Goal: Task Accomplishment & Management: Manage account settings

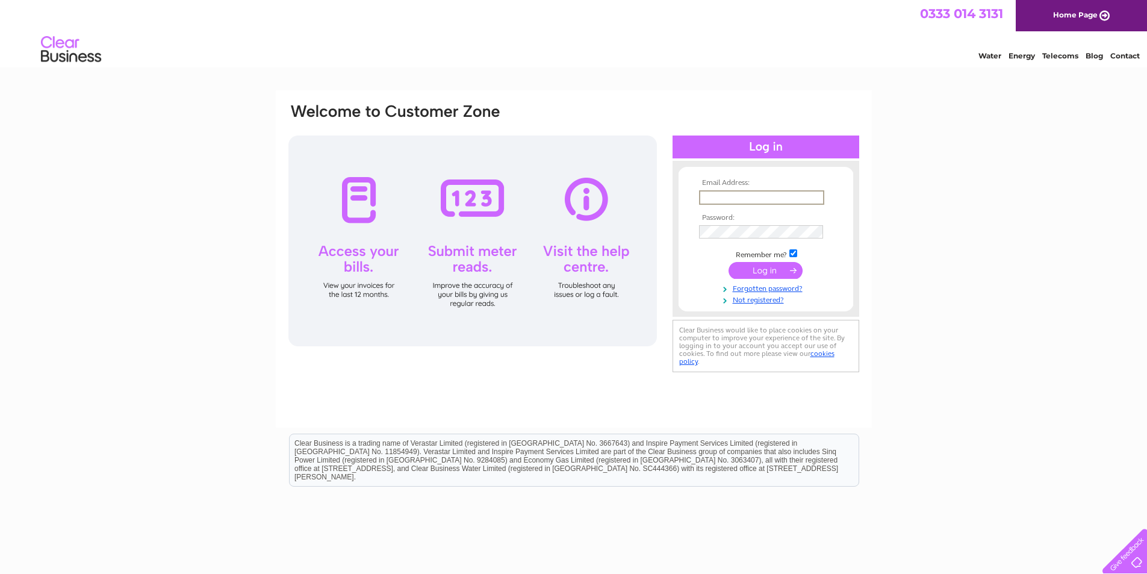
click at [733, 197] on input "text" at bounding box center [761, 197] width 125 height 14
type input "SUITEDREAMS.UK@HOTMAIL.COM"
click at [756, 271] on input "submit" at bounding box center [765, 269] width 74 height 17
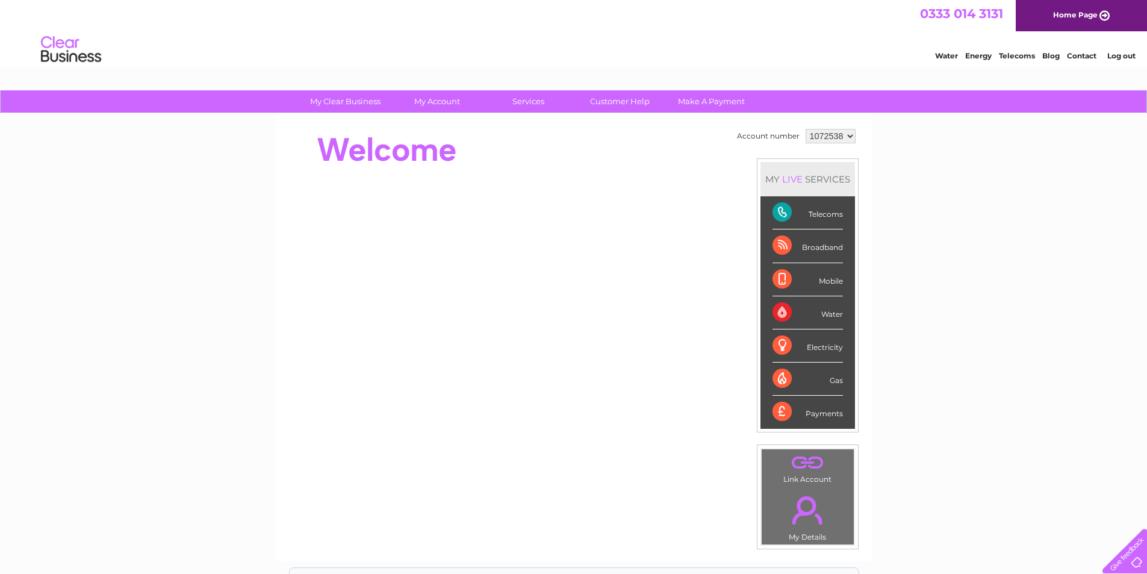
click at [818, 214] on div "Telecoms" at bounding box center [807, 212] width 70 height 33
click at [780, 209] on div "Telecoms" at bounding box center [807, 212] width 70 height 33
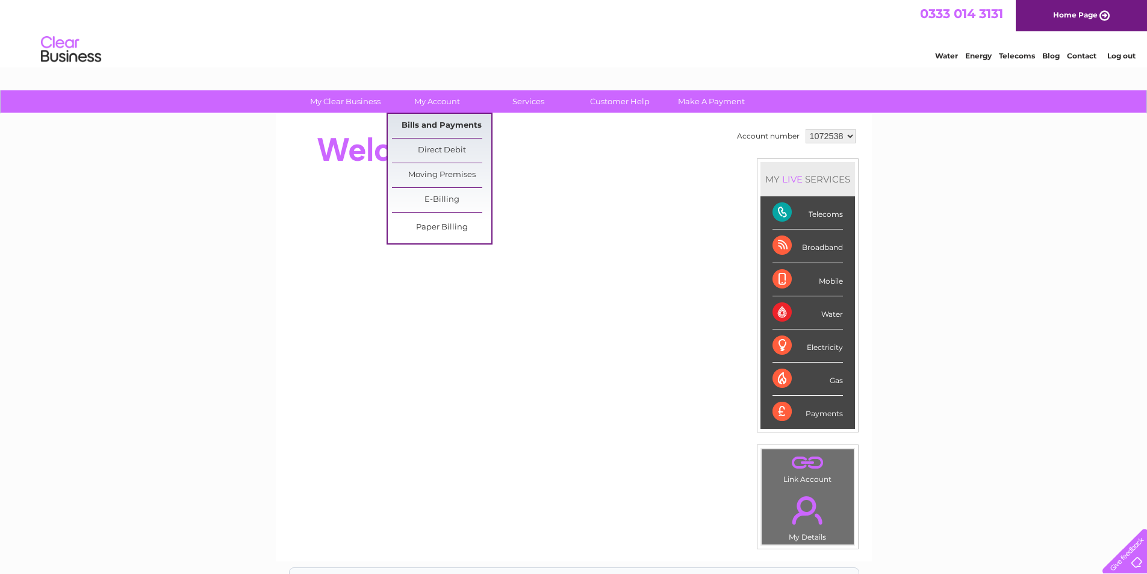
click at [431, 128] on link "Bills and Payments" at bounding box center [441, 126] width 99 height 24
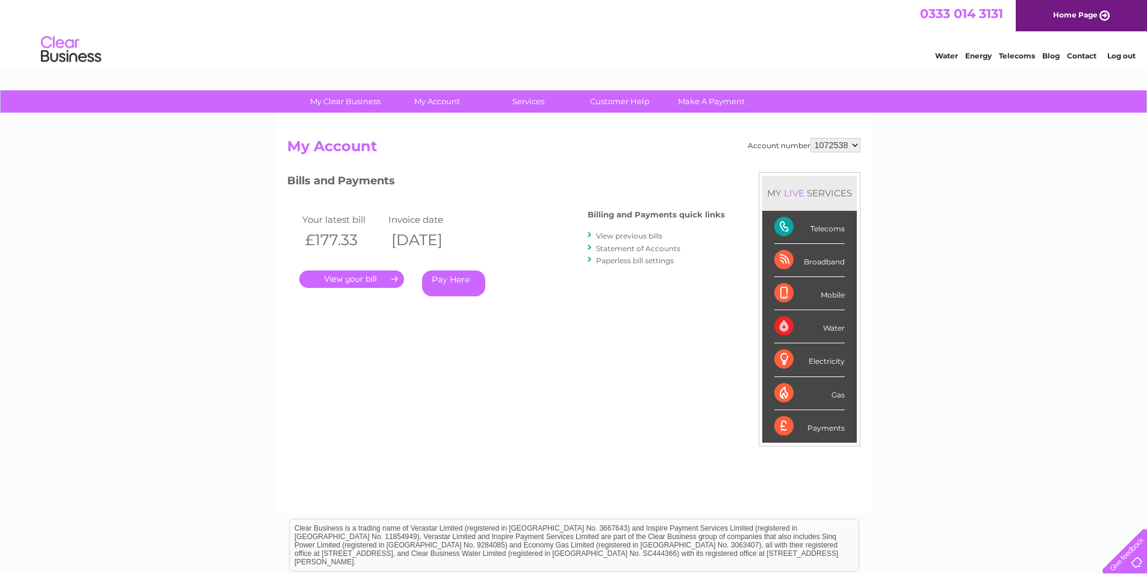
click at [395, 279] on link "." at bounding box center [351, 278] width 105 height 17
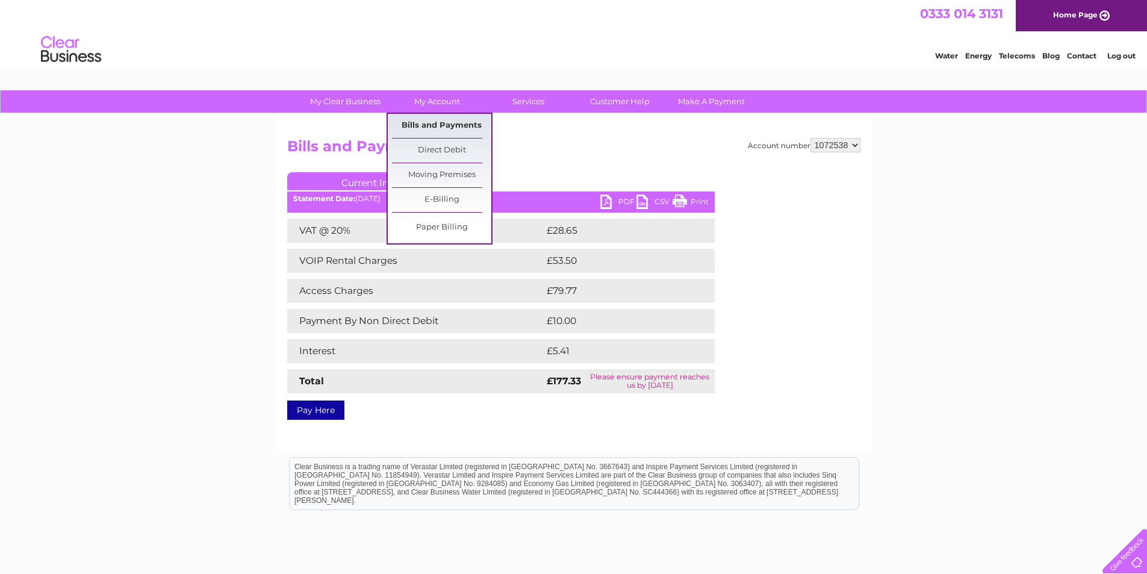
click at [435, 120] on link "Bills and Payments" at bounding box center [441, 126] width 99 height 24
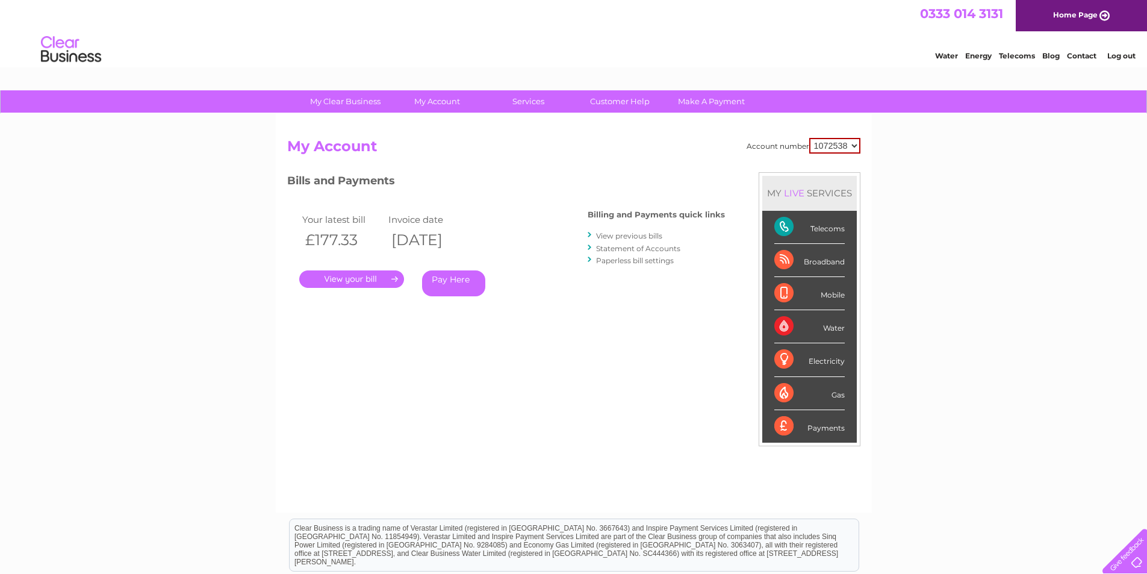
click at [782, 326] on div "Water" at bounding box center [809, 326] width 70 height 33
click at [638, 234] on link "View previous bills" at bounding box center [629, 235] width 66 height 9
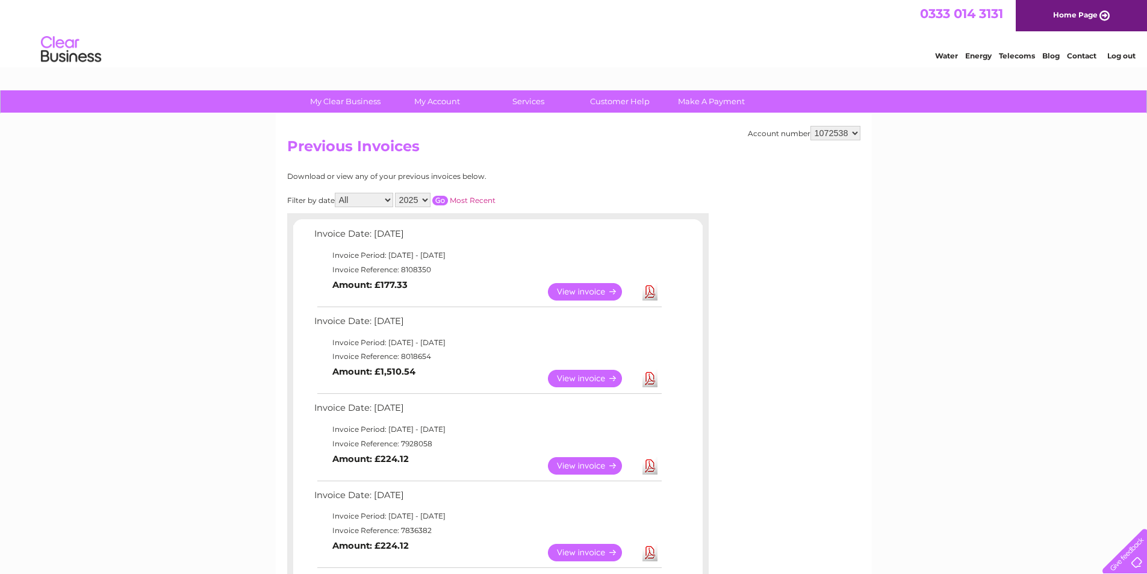
click at [590, 293] on link "View" at bounding box center [592, 291] width 88 height 17
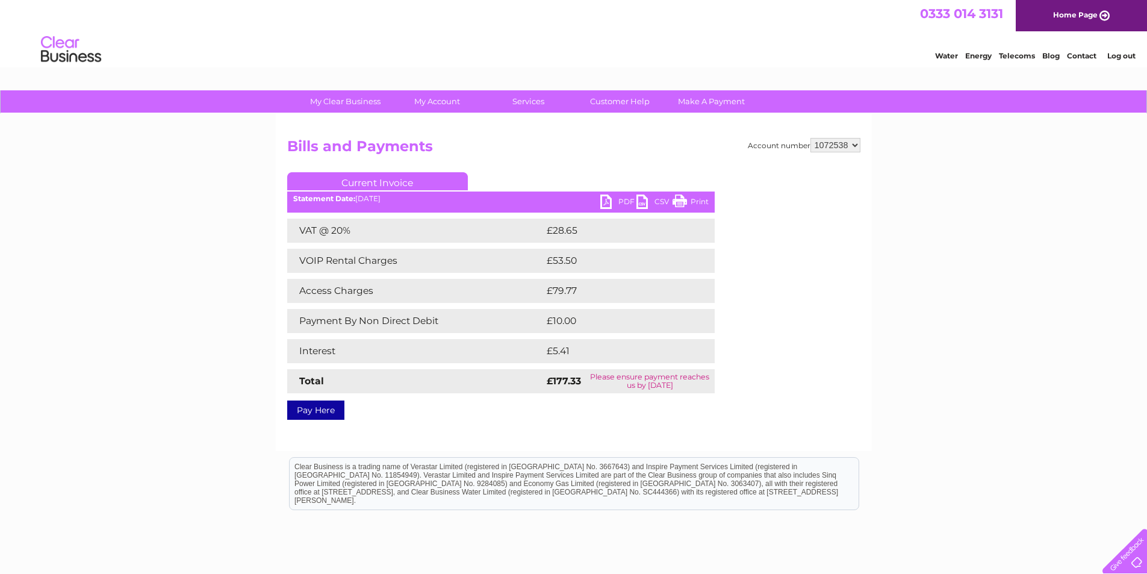
click at [605, 196] on link "PDF" at bounding box center [618, 202] width 36 height 17
click at [1082, 55] on link "Contact" at bounding box center [1081, 55] width 29 height 9
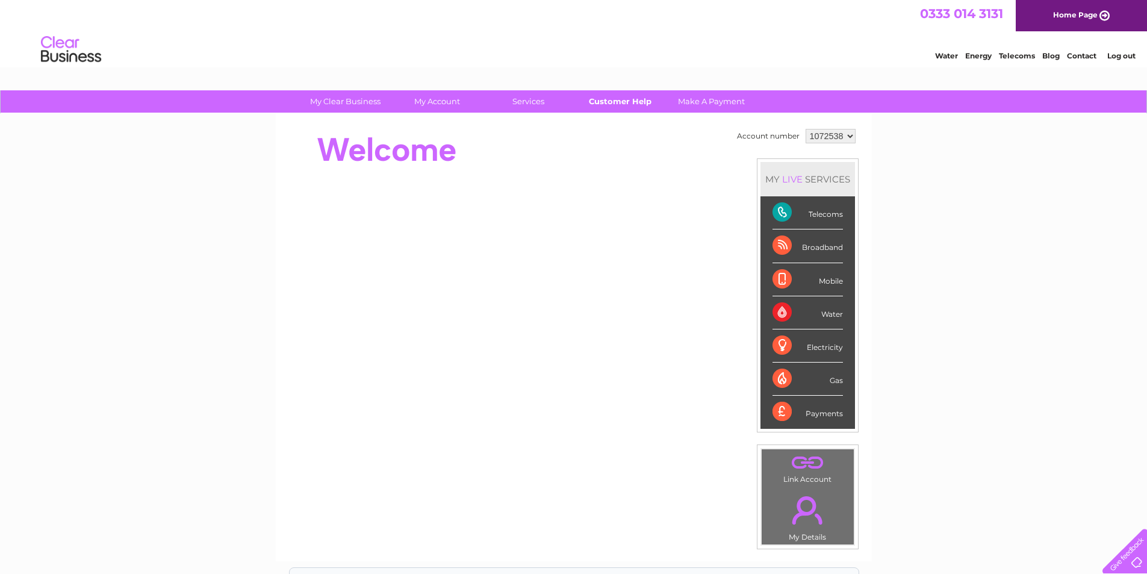
click at [618, 100] on link "Customer Help" at bounding box center [619, 101] width 99 height 22
